Goal: Task Accomplishment & Management: Complete application form

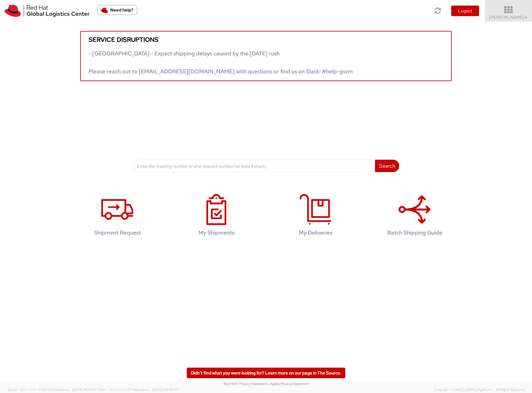
click at [505, 11] on icon at bounding box center [509, 10] width 54 height 9
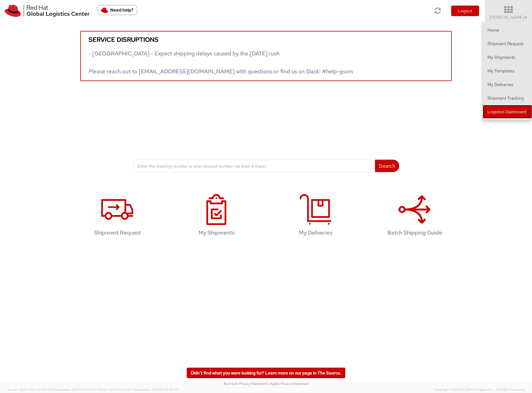
click at [510, 116] on link "Logistics Dashboard" at bounding box center [507, 112] width 49 height 14
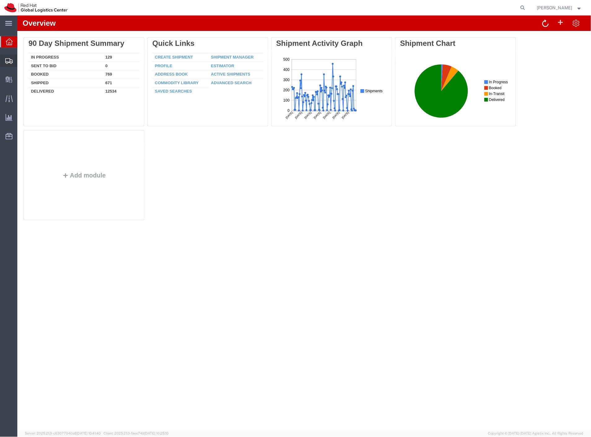
click at [0, 0] on span "Shipment Manager" at bounding box center [0, 0] width 0 height 0
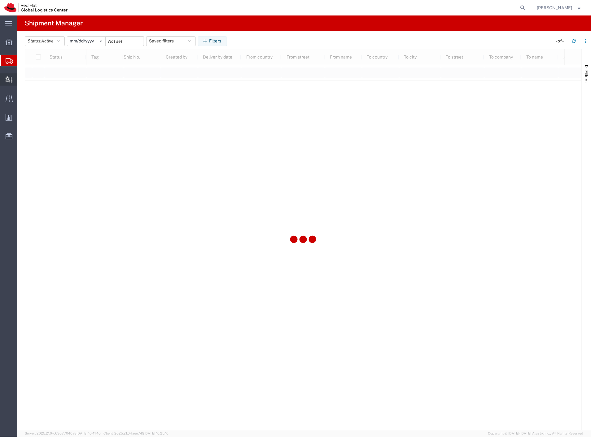
click at [0, 0] on span "Create Delivery" at bounding box center [0, 0] width 0 height 0
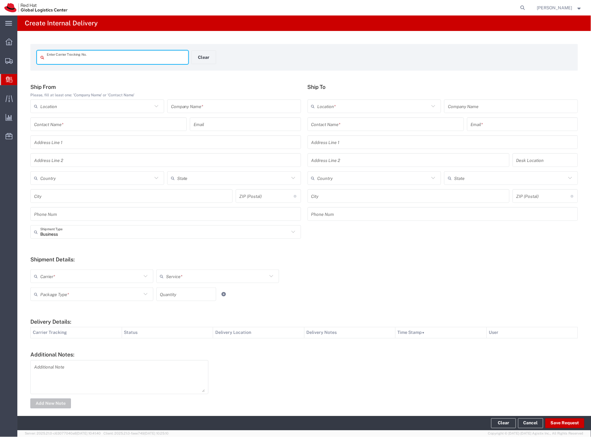
click at [96, 55] on input "text" at bounding box center [116, 57] width 138 height 11
paste input "5401571184"
type input "5401571184"
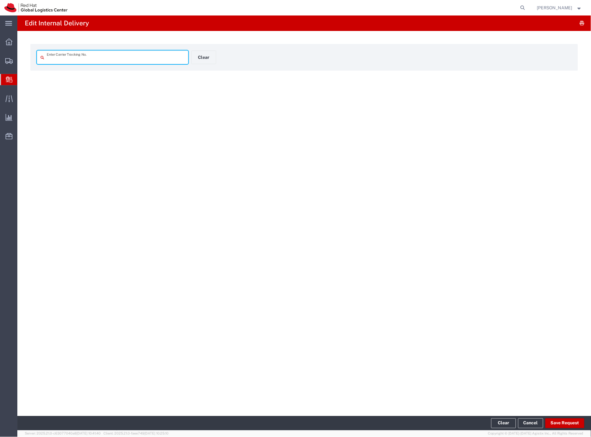
type input "5401571184"
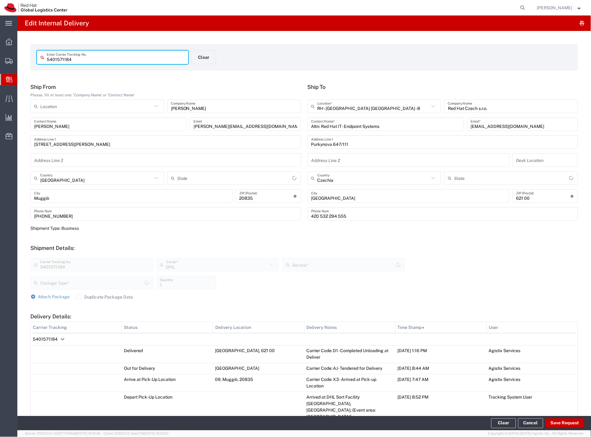
type input "Your Packaging"
type input "[GEOGRAPHIC_DATA]"
type input "Economy Select"
click at [561, 425] on button "Save Request" at bounding box center [564, 423] width 39 height 10
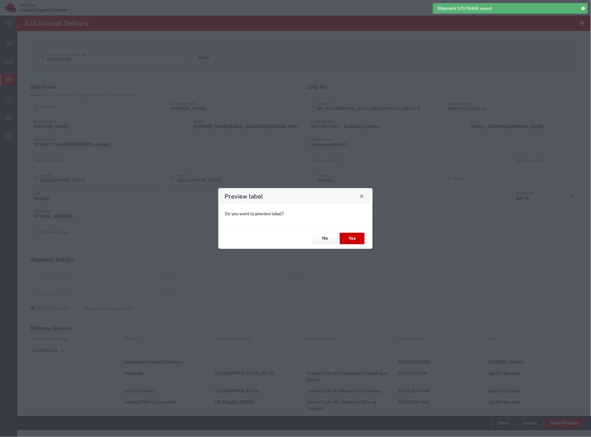
type input "Your Packaging"
type input "Economy Select"
click at [328, 241] on button "No" at bounding box center [325, 238] width 25 height 11
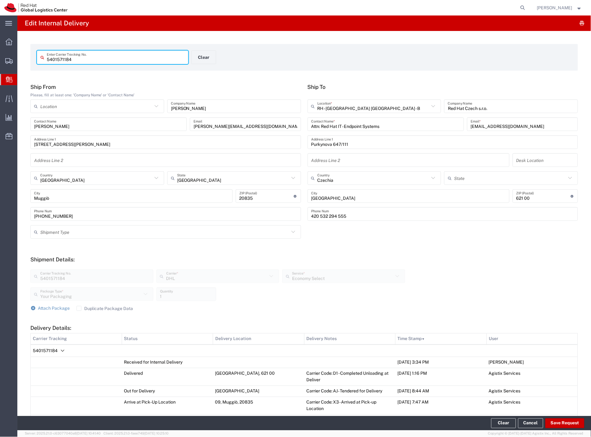
click at [95, 59] on input "5401571184" at bounding box center [116, 57] width 138 height 11
paste input "2835281783"
type input "2835281783"
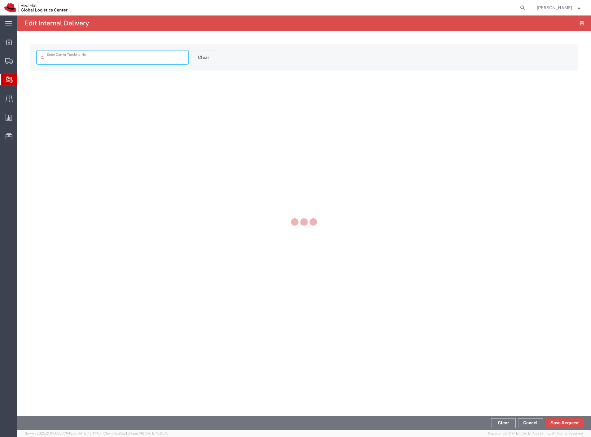
type input "2835281783"
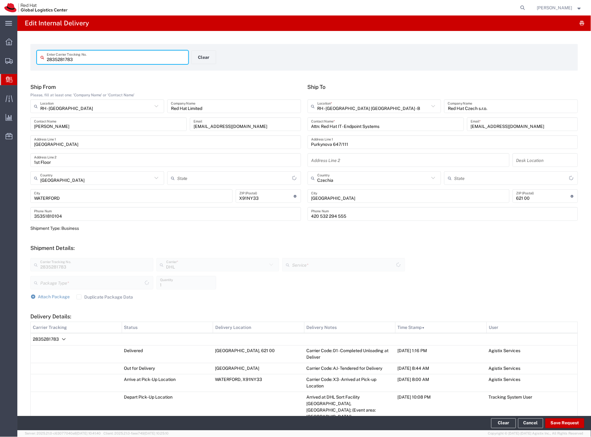
type input "Your Packaging"
type input "Economy Select"
click at [556, 425] on button "Save Request" at bounding box center [564, 423] width 39 height 10
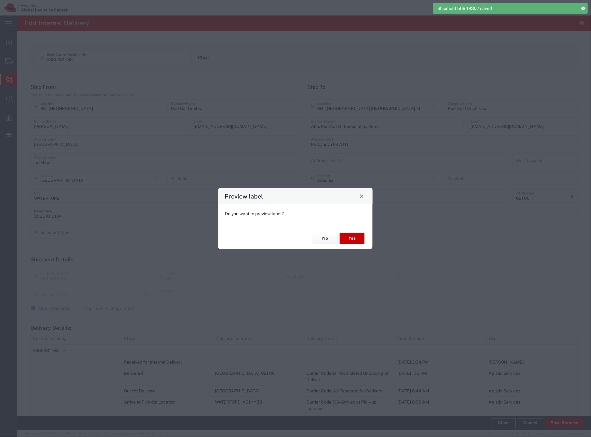
type input "Your Packaging"
type input "Economy Select"
drag, startPoint x: 331, startPoint y: 241, endPoint x: 133, endPoint y: 92, distance: 247.6
click at [331, 240] on button "No" at bounding box center [325, 238] width 25 height 11
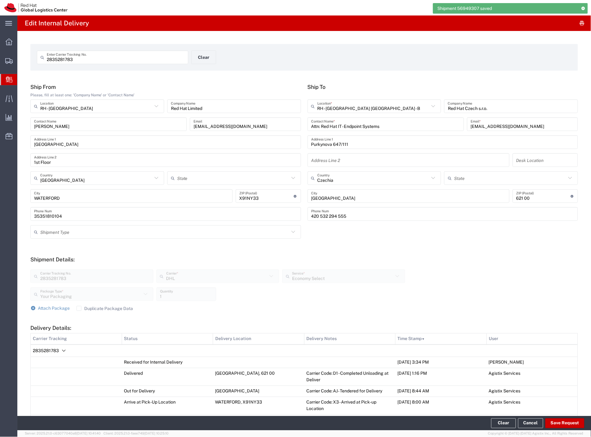
click at [103, 57] on input "2835281783" at bounding box center [116, 57] width 138 height 11
paste input "7126841912"
type input "7126841912"
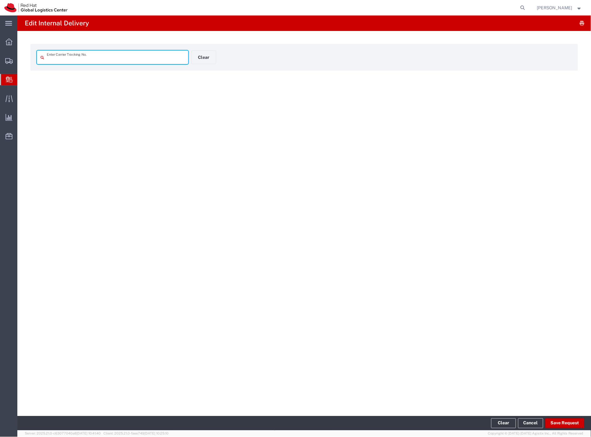
type input "7126841912"
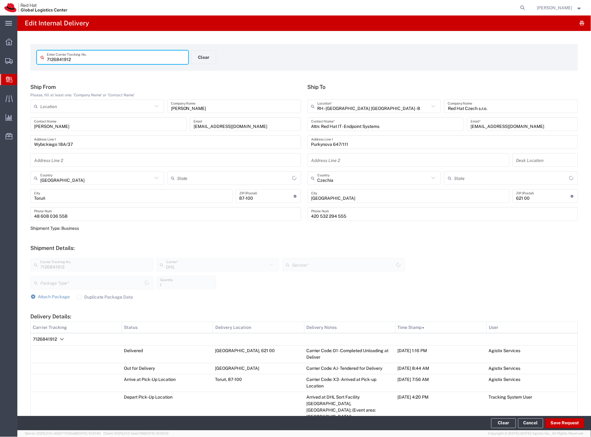
type input "Your Packaging"
type input "Economy Select"
click at [557, 422] on button "Save Request" at bounding box center [564, 423] width 39 height 10
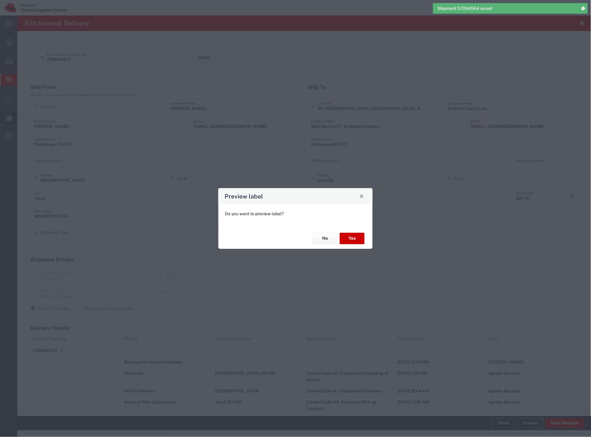
type input "Economy Select"
drag, startPoint x: 321, startPoint y: 239, endPoint x: 271, endPoint y: 202, distance: 62.2
click at [321, 239] on button "No" at bounding box center [325, 238] width 25 height 11
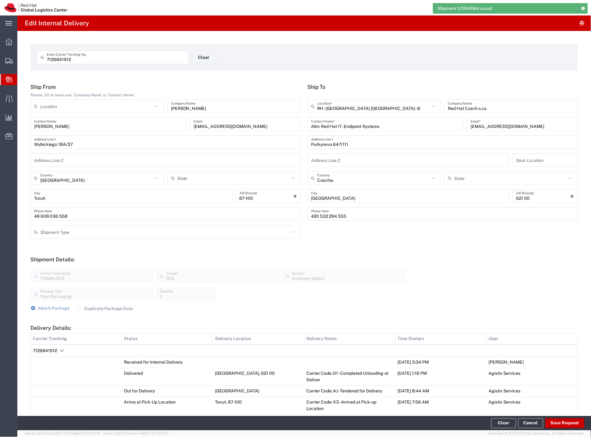
click at [70, 58] on input "7126841912" at bounding box center [116, 57] width 138 height 11
paste input "6595780483"
type input "6595780483"
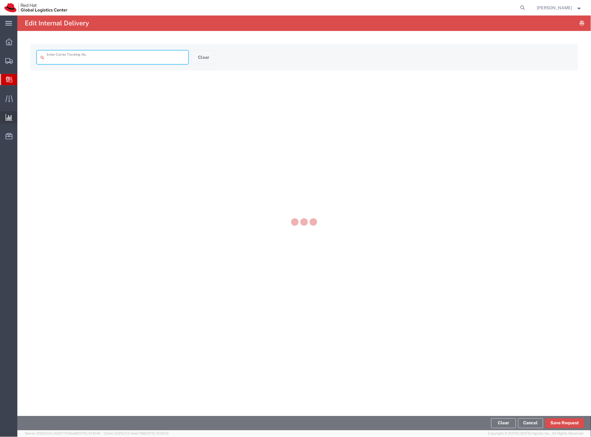
type input "6595780483"
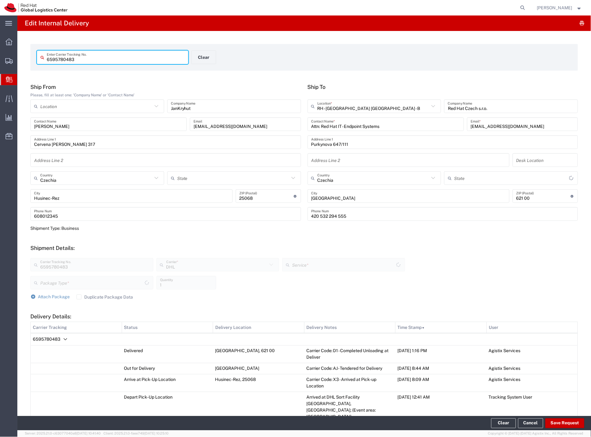
type input "Your Packaging"
type input "Domestic Express"
click at [566, 422] on button "Save Request" at bounding box center [564, 423] width 39 height 10
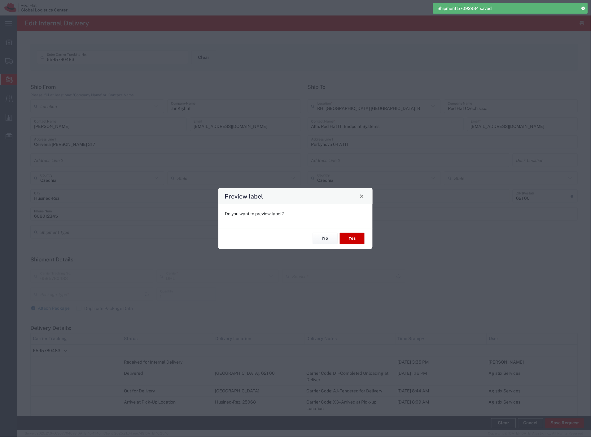
type input "Your Packaging"
type input "Domestic Express"
click at [325, 236] on button "No" at bounding box center [325, 238] width 25 height 11
